Goal: Information Seeking & Learning: Learn about a topic

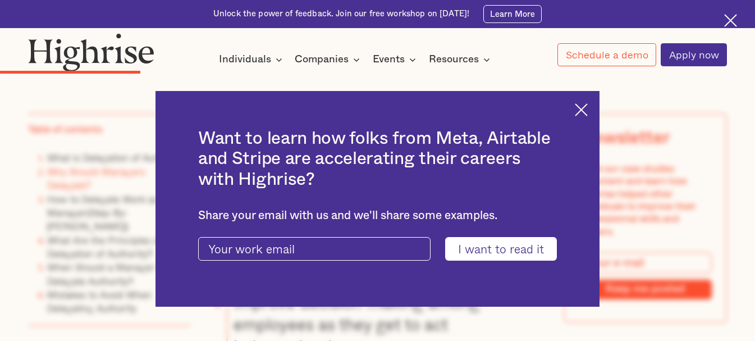
scroll to position [2386, 0]
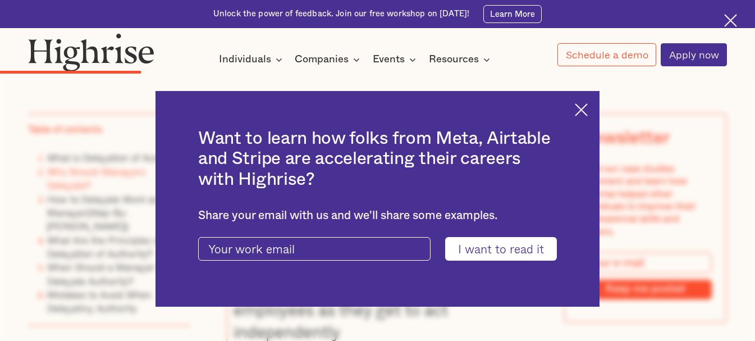
click at [588, 107] on img at bounding box center [581, 109] width 13 height 13
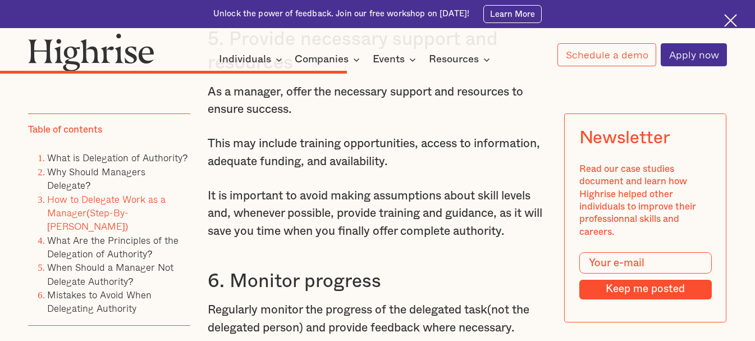
scroll to position [4882, 0]
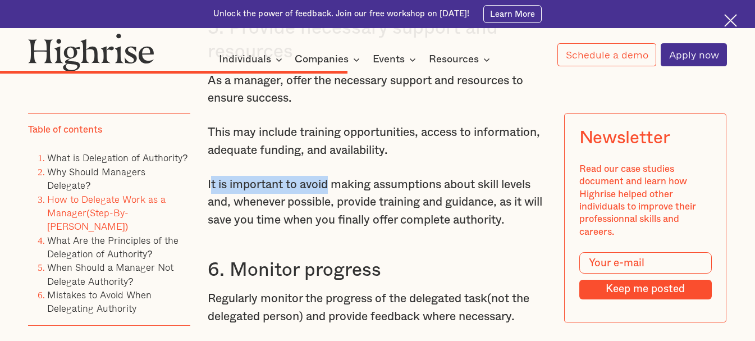
drag, startPoint x: 209, startPoint y: 256, endPoint x: 327, endPoint y: 251, distance: 117.9
click at [327, 229] on p "It is important to avoid making assumptions about skill levels and, whenever po…" at bounding box center [377, 202] width 339 height 53
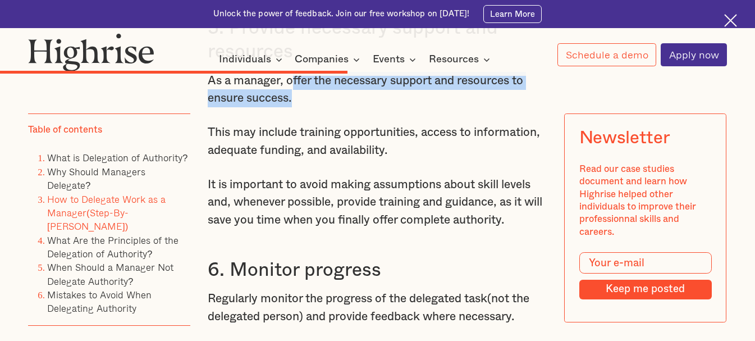
drag, startPoint x: 291, startPoint y: 155, endPoint x: 309, endPoint y: 166, distance: 21.4
click at [309, 107] on p "As a manager, offer the necessary support and resources to ensure success." at bounding box center [377, 89] width 339 height 35
copy p "ffer the necessary support and resources to ensure success."
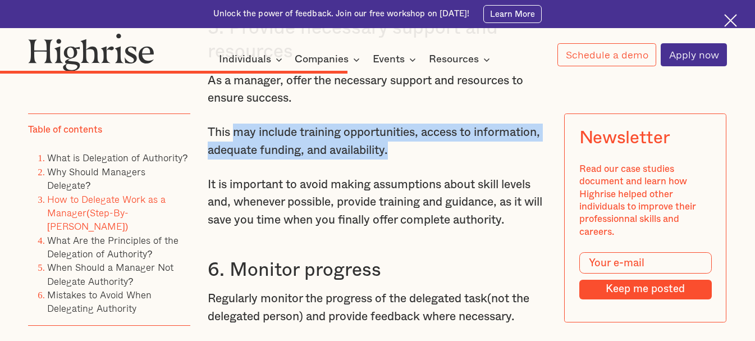
drag, startPoint x: 232, startPoint y: 205, endPoint x: 463, endPoint y: 226, distance: 231.7
click at [463, 159] on p "This may include training opportunities, access to information, adequate fundin…" at bounding box center [377, 140] width 339 height 35
copy p "may include training opportunities, access to information, adequate funding, an…"
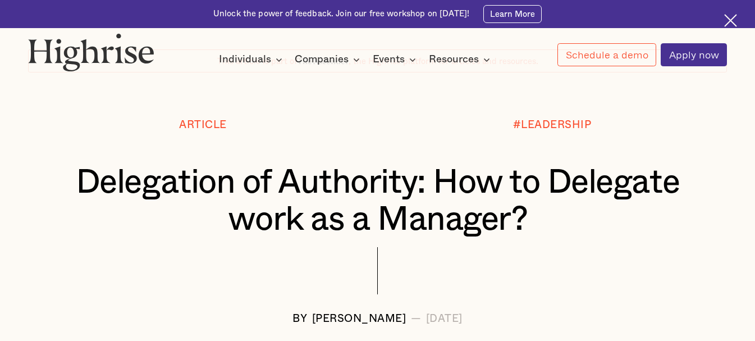
scroll to position [65, 0]
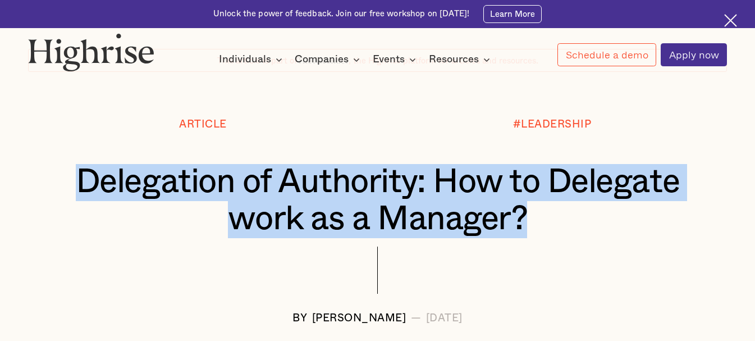
drag, startPoint x: 551, startPoint y: 227, endPoint x: 61, endPoint y: 190, distance: 492.0
click at [61, 190] on h1 "Delegation of Authority: How to Delegate work as a Manager?" at bounding box center [377, 201] width 640 height 74
copy h1 "Delegation of Authority: How to Delegate work as a Manager?"
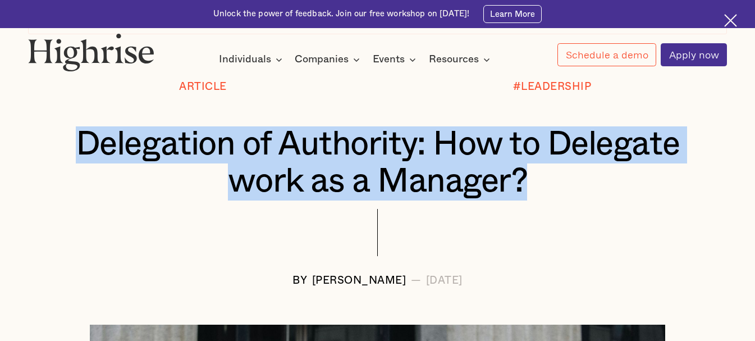
scroll to position [103, 0]
